Goal: Transaction & Acquisition: Download file/media

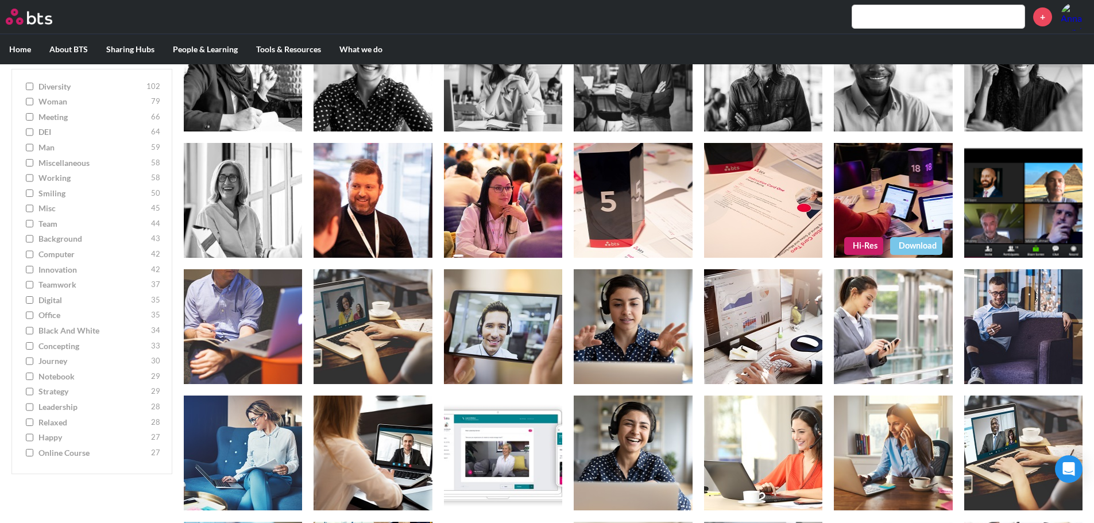
scroll to position [2470, 0]
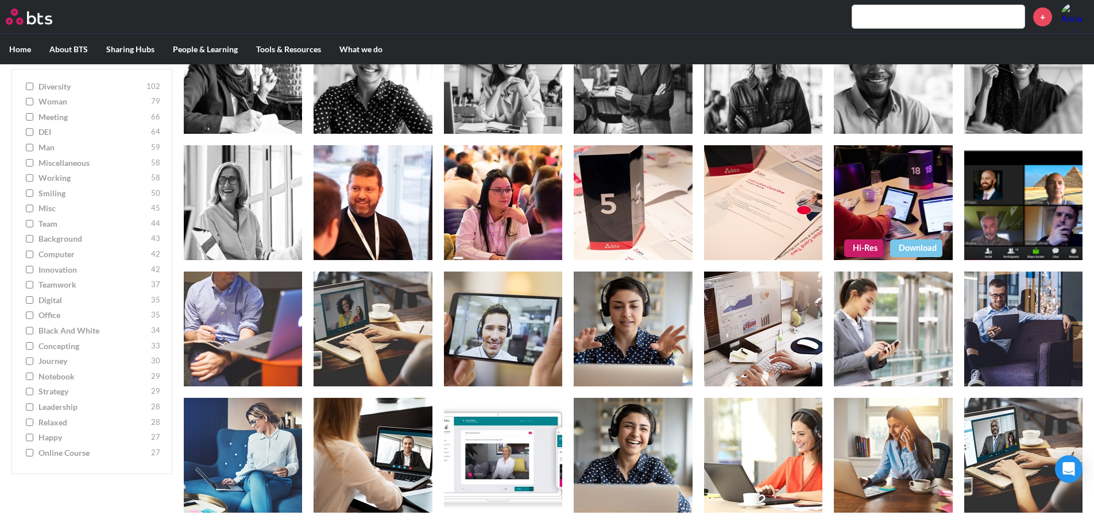
click at [921, 202] on figure at bounding box center [893, 202] width 118 height 115
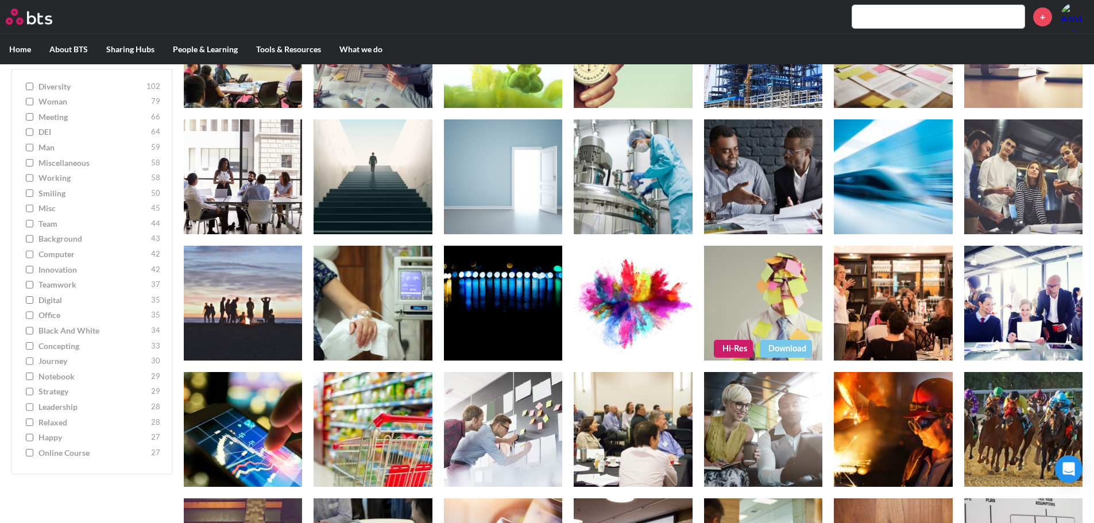
scroll to position [3449, 0]
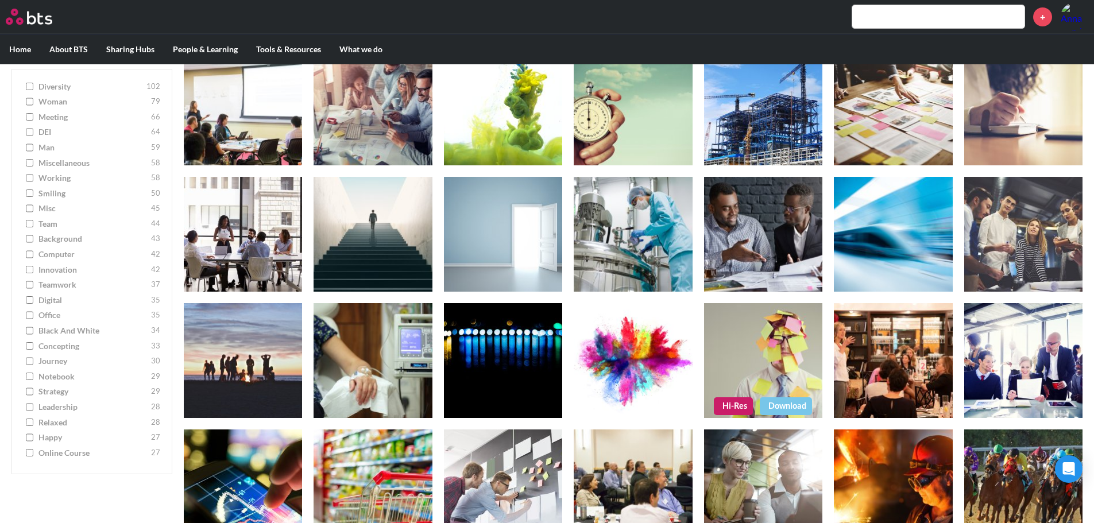
click at [768, 353] on figure at bounding box center [763, 360] width 118 height 115
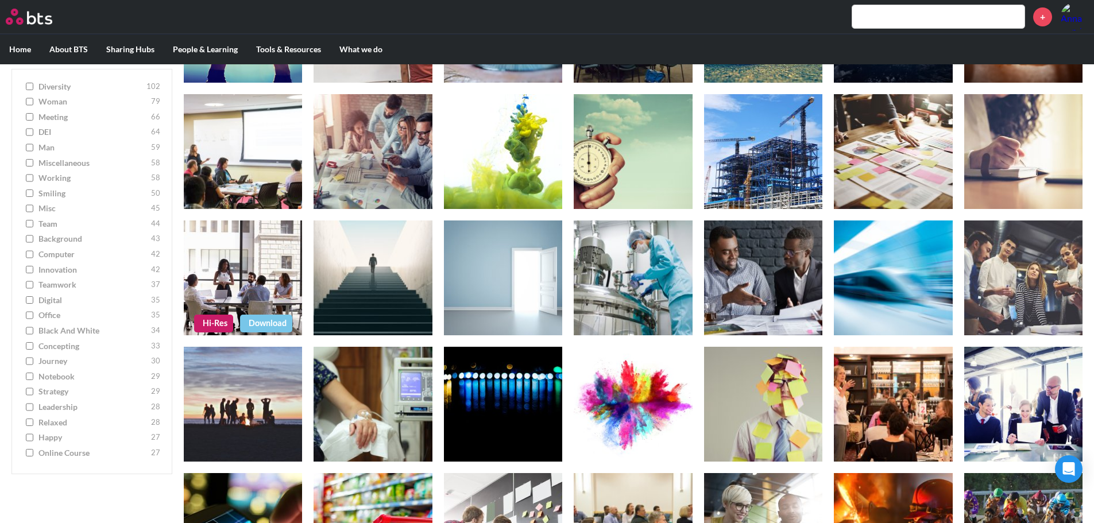
scroll to position [3334, 0]
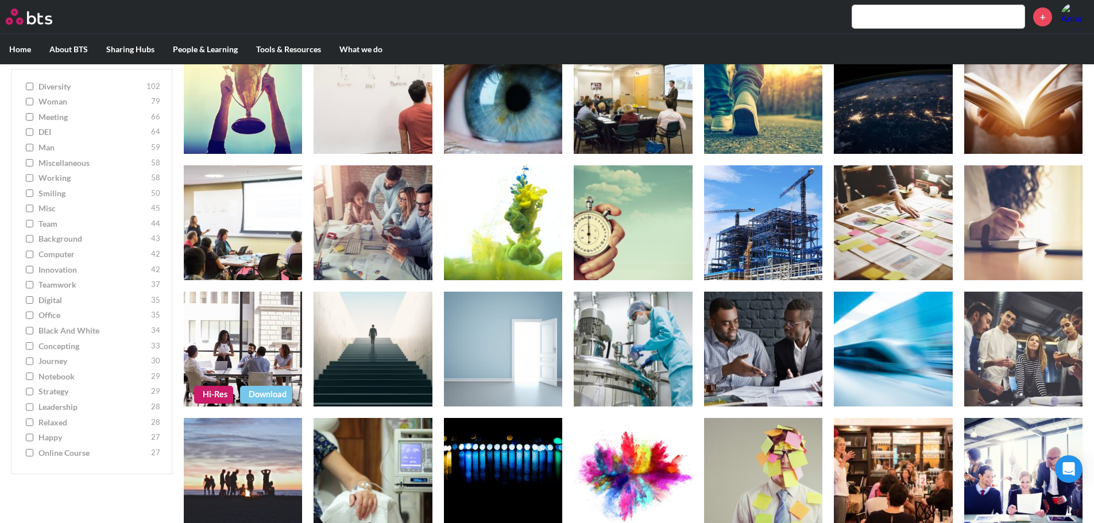
drag, startPoint x: 268, startPoint y: 391, endPoint x: 279, endPoint y: 381, distance: 14.6
click at [268, 391] on link "Download" at bounding box center [266, 394] width 52 height 17
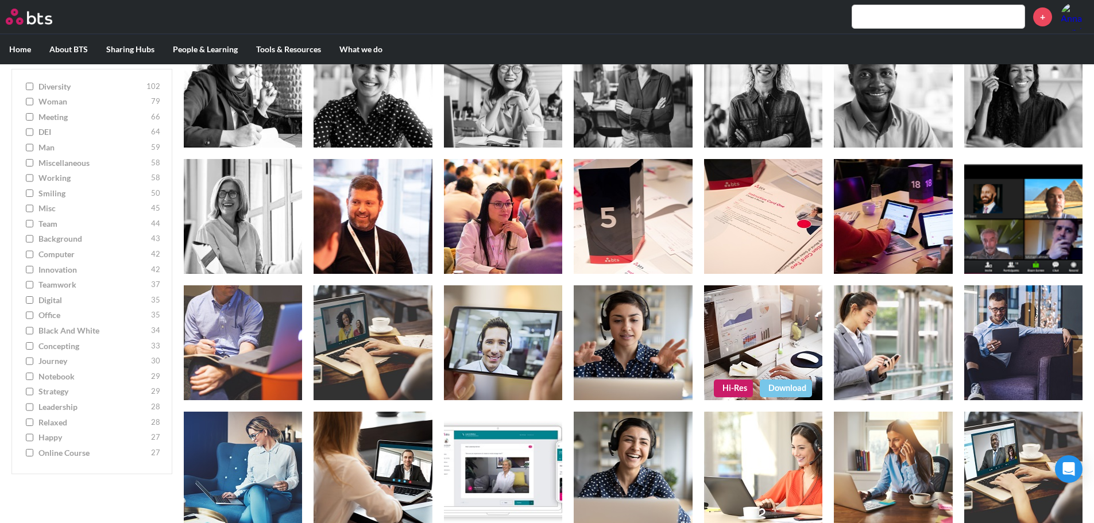
scroll to position [2477, 0]
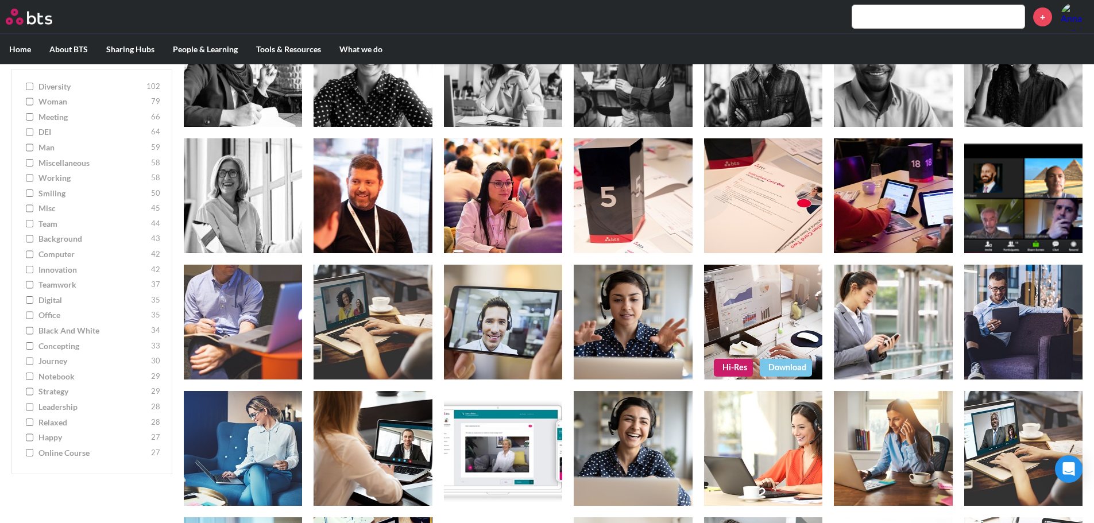
click at [734, 366] on link "Hi-Res" at bounding box center [733, 367] width 39 height 17
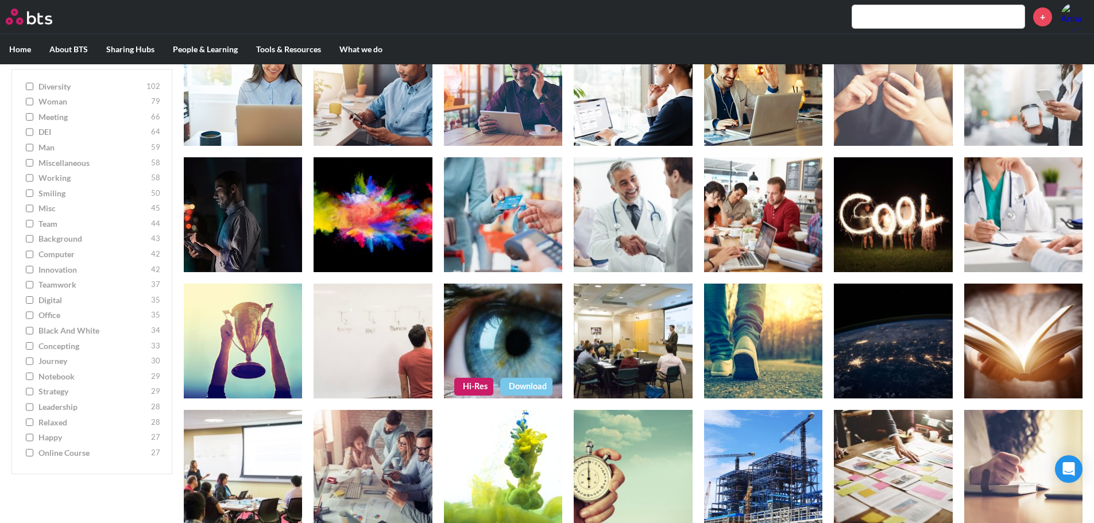
scroll to position [3109, 0]
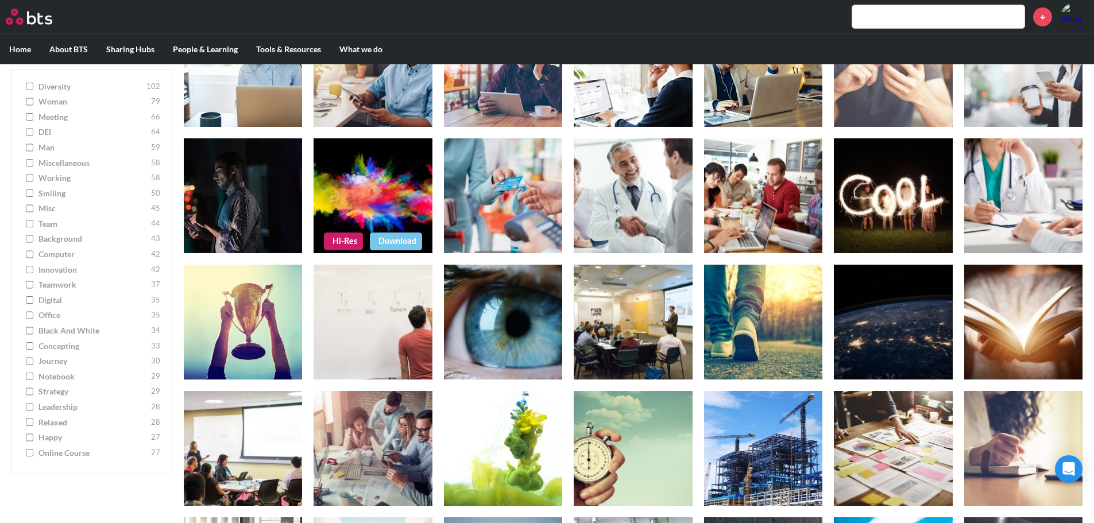
click at [352, 183] on figure at bounding box center [373, 195] width 118 height 115
click at [343, 239] on link "Hi-Res" at bounding box center [343, 241] width 39 height 17
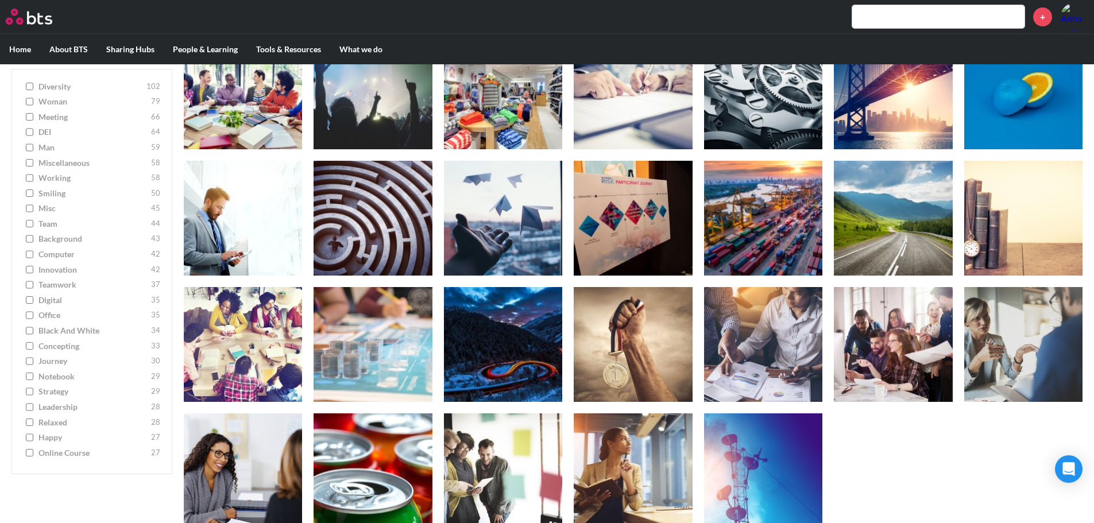
scroll to position [4253, 0]
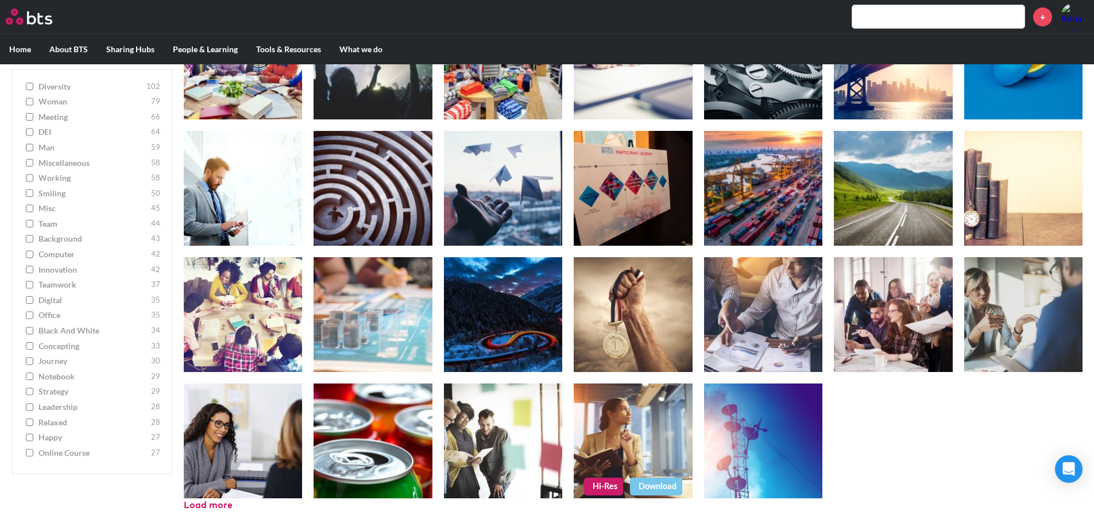
click at [629, 408] on figure at bounding box center [633, 441] width 118 height 115
click at [611, 484] on link "Hi-Res" at bounding box center [603, 486] width 39 height 17
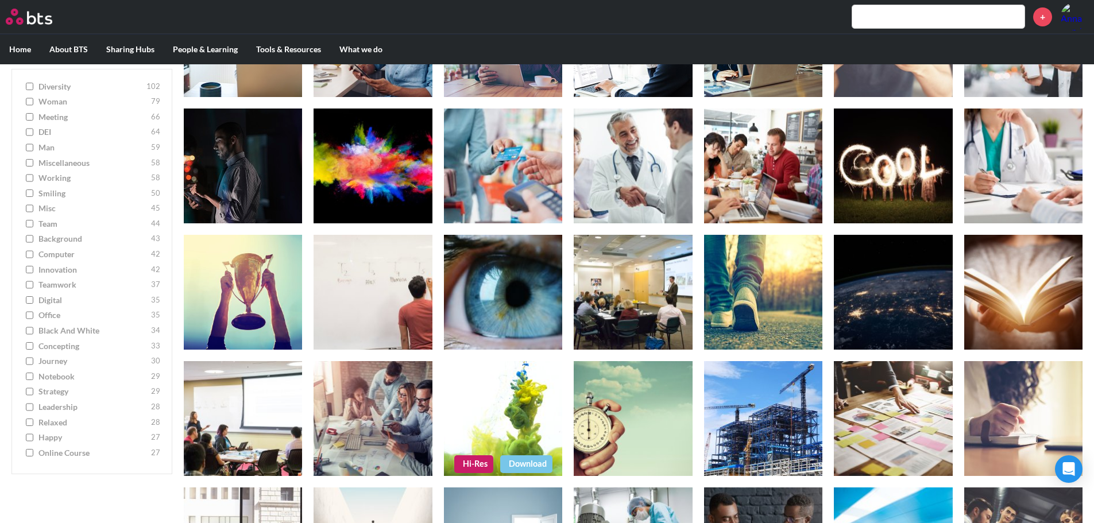
scroll to position [3105, 0]
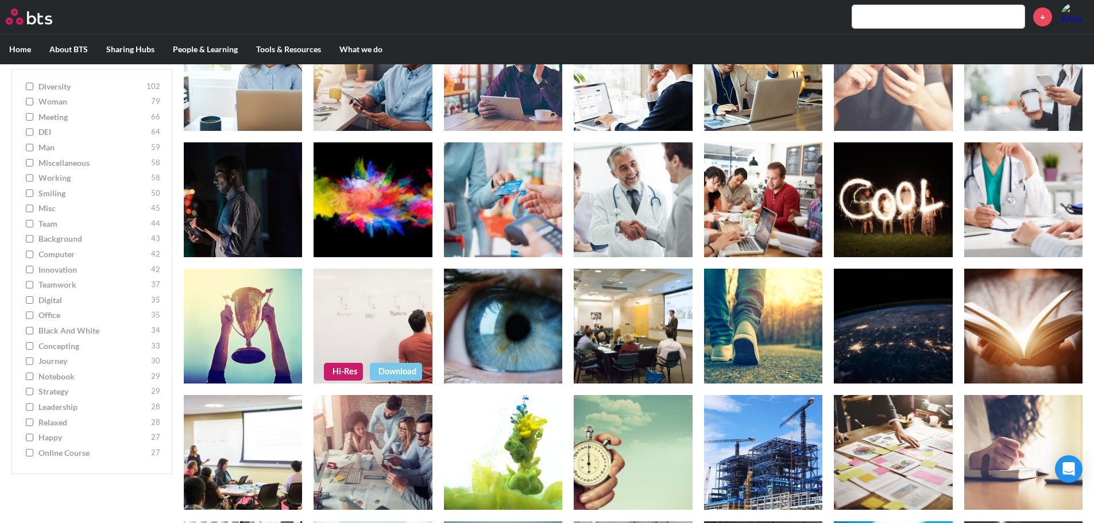
click at [352, 325] on figure at bounding box center [373, 326] width 118 height 115
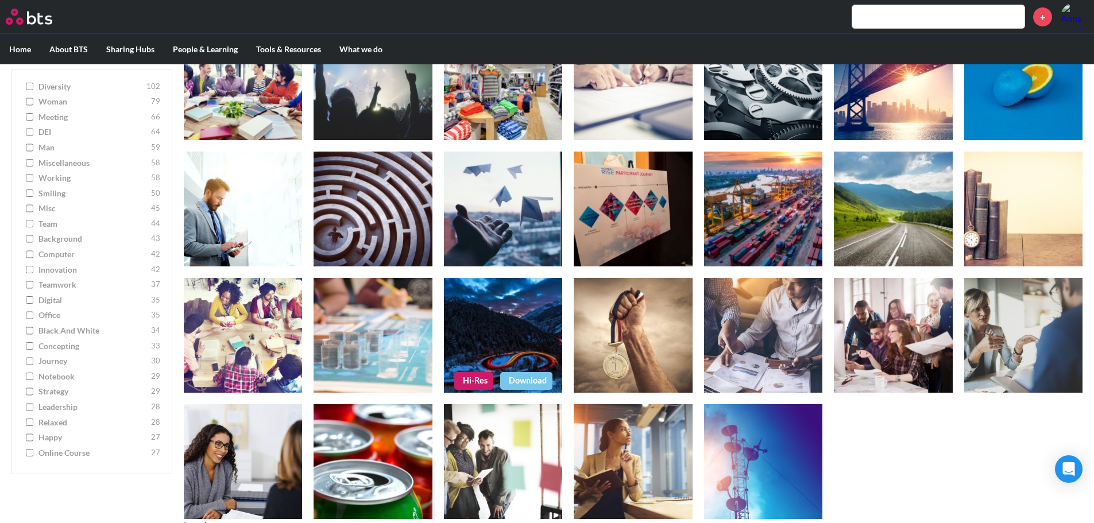
scroll to position [4253, 0]
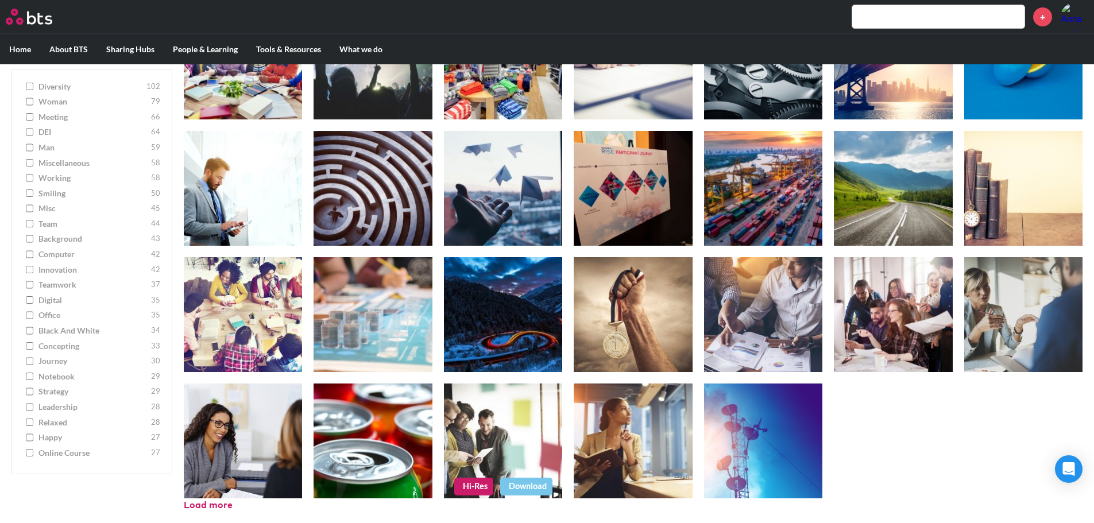
drag, startPoint x: 510, startPoint y: 426, endPoint x: 504, endPoint y: 454, distance: 28.3
click at [510, 426] on figure at bounding box center [503, 441] width 118 height 115
click at [478, 480] on link "Hi-Res" at bounding box center [473, 486] width 39 height 17
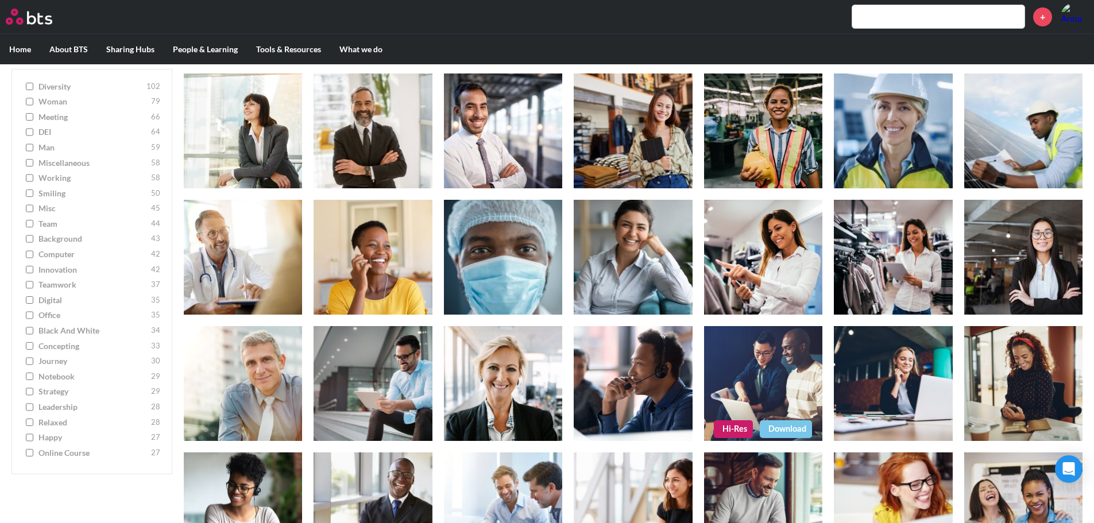
scroll to position [807, 0]
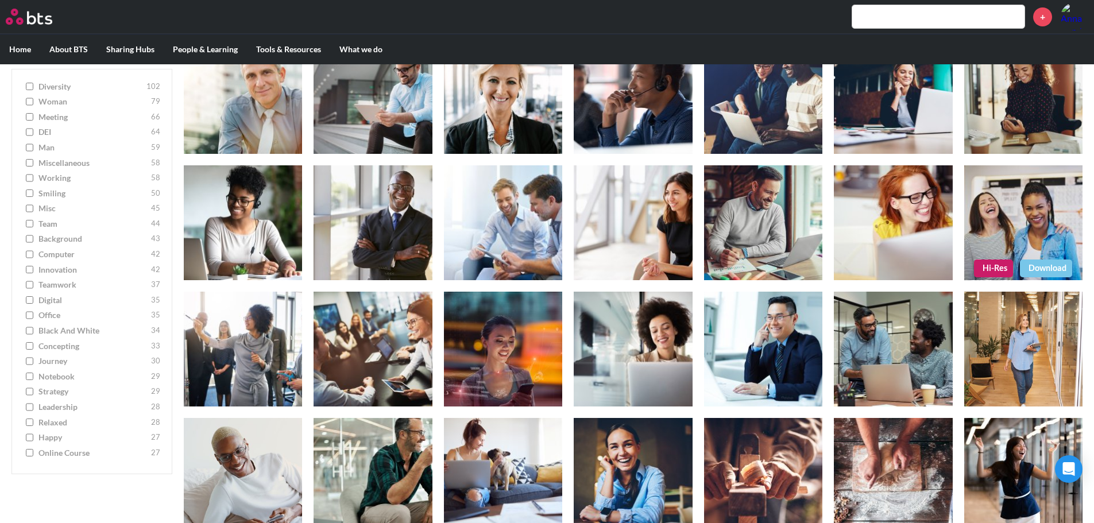
click at [1017, 234] on figure at bounding box center [1023, 222] width 118 height 115
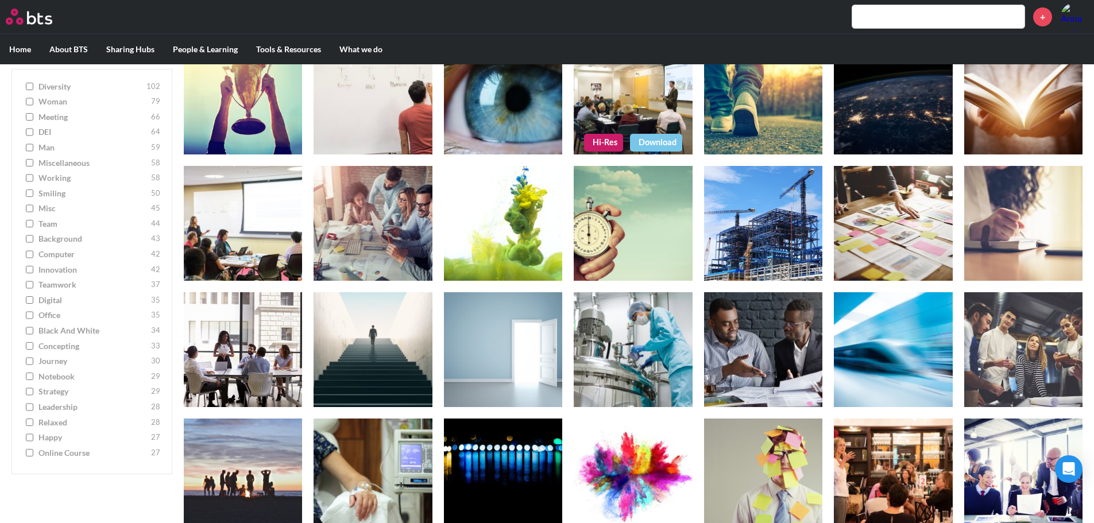
scroll to position [3334, 0]
